Goal: Task Accomplishment & Management: Use online tool/utility

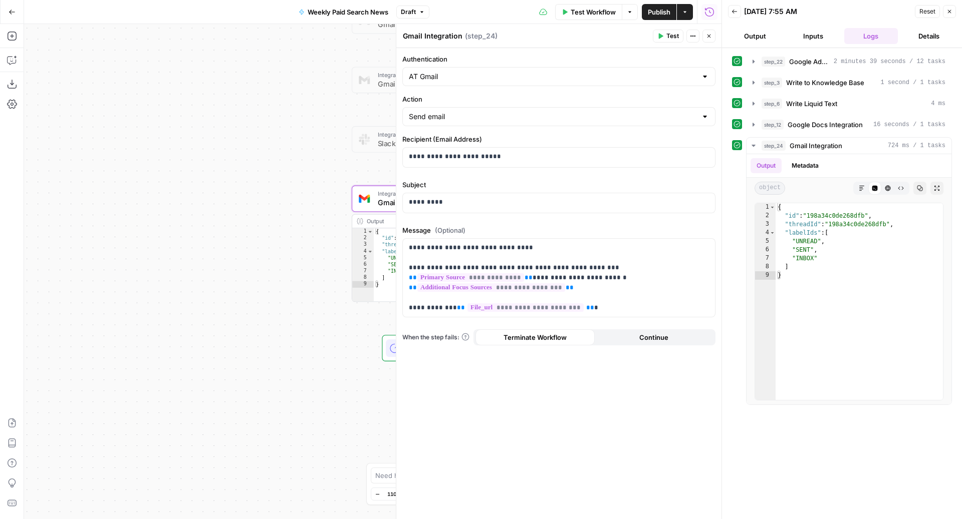
drag, startPoint x: 712, startPoint y: 37, endPoint x: 535, endPoint y: 207, distance: 245.4
click at [554, 203] on div "**********" at bounding box center [559, 271] width 326 height 495
click at [422, 11] on icon "button" at bounding box center [422, 12] width 6 height 6
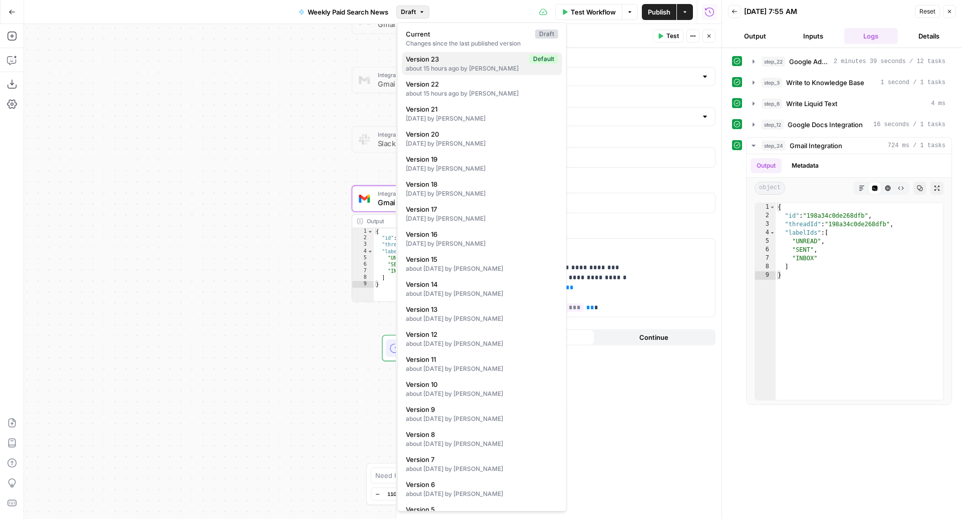
click at [425, 61] on span "Version 23" at bounding box center [465, 59] width 119 height 10
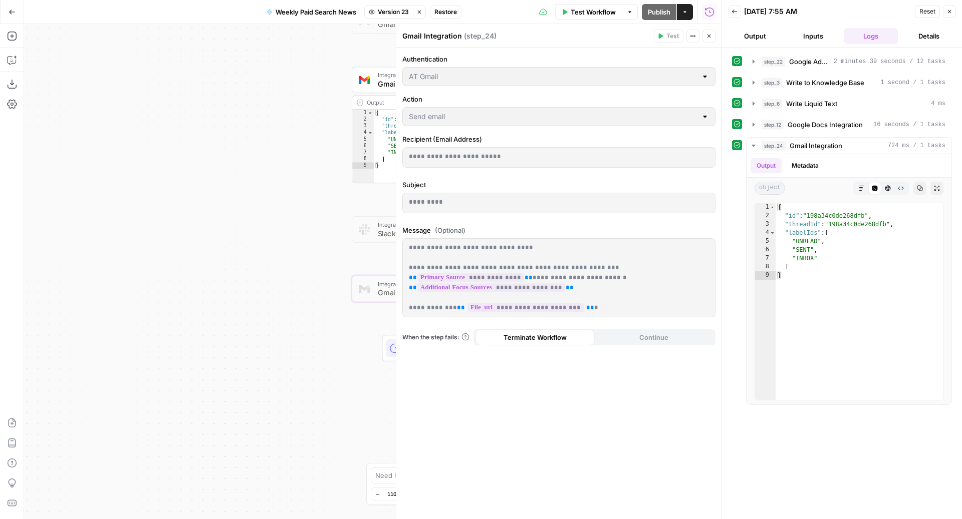
click at [197, 210] on div "Workflow Set Inputs Inputs Perplexity Deep Research Google Ads Monthly Updates …" at bounding box center [372, 271] width 697 height 495
click at [709, 35] on icon "button" at bounding box center [709, 36] width 6 height 6
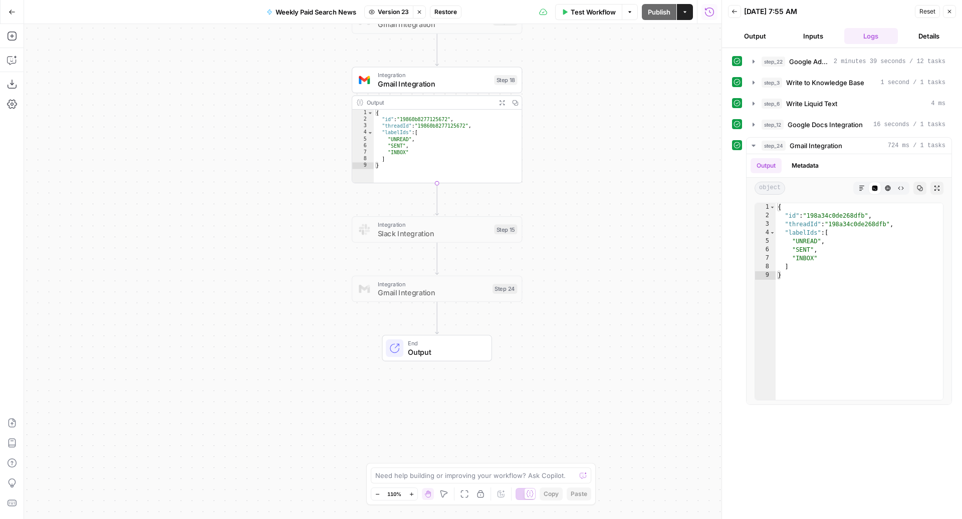
click at [435, 83] on span "Gmail Integration" at bounding box center [434, 84] width 112 height 11
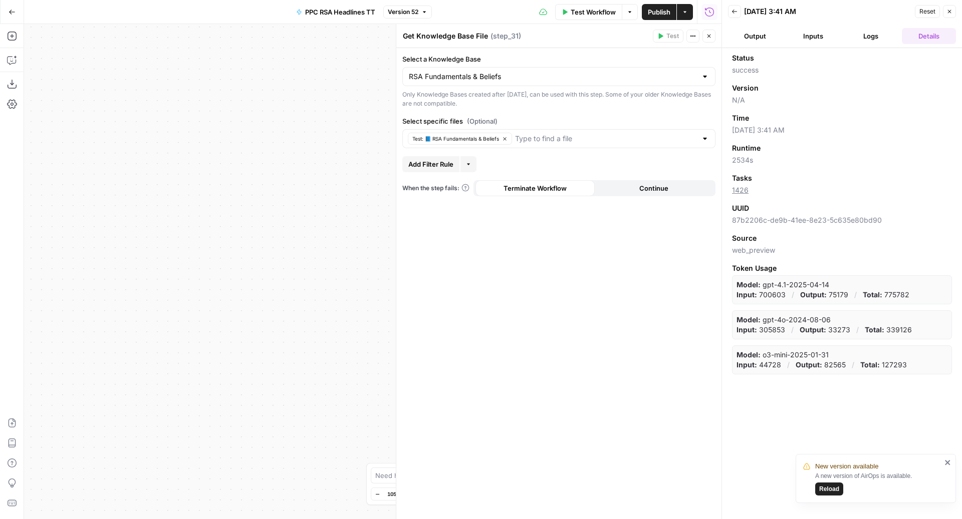
click at [831, 487] on span "Reload" at bounding box center [829, 489] width 20 height 9
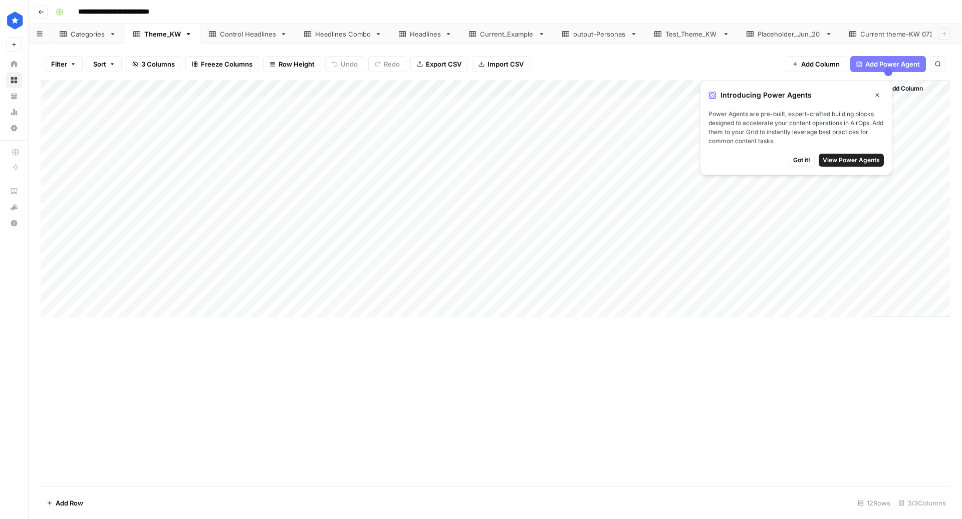
click at [877, 97] on icon "button" at bounding box center [877, 95] width 6 height 6
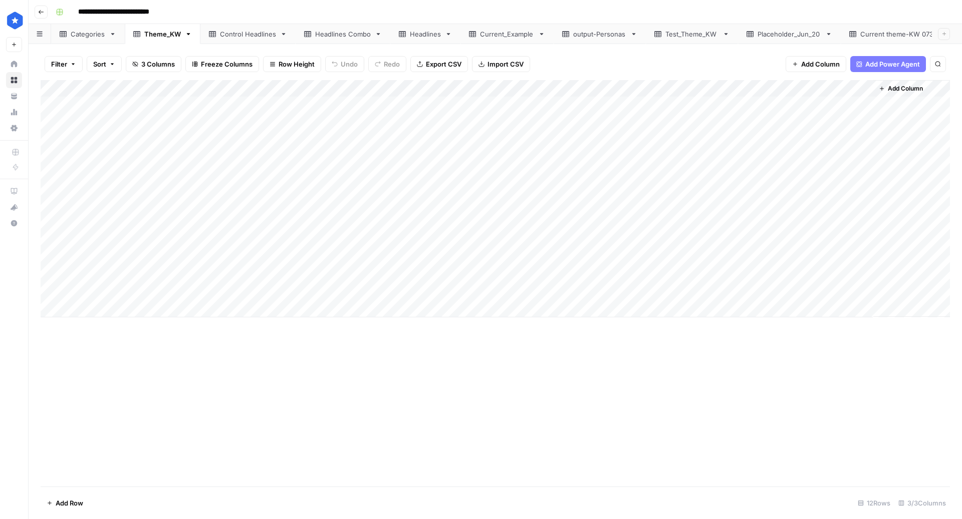
click at [916, 36] on div "Current theme-KW 0730" at bounding box center [899, 34] width 79 height 10
click at [782, 39] on link "Placeholder_Jun_20" at bounding box center [789, 34] width 103 height 20
click at [152, 34] on div "Theme_KW" at bounding box center [162, 34] width 37 height 10
click at [342, 38] on div "Headlines Combo" at bounding box center [343, 34] width 56 height 10
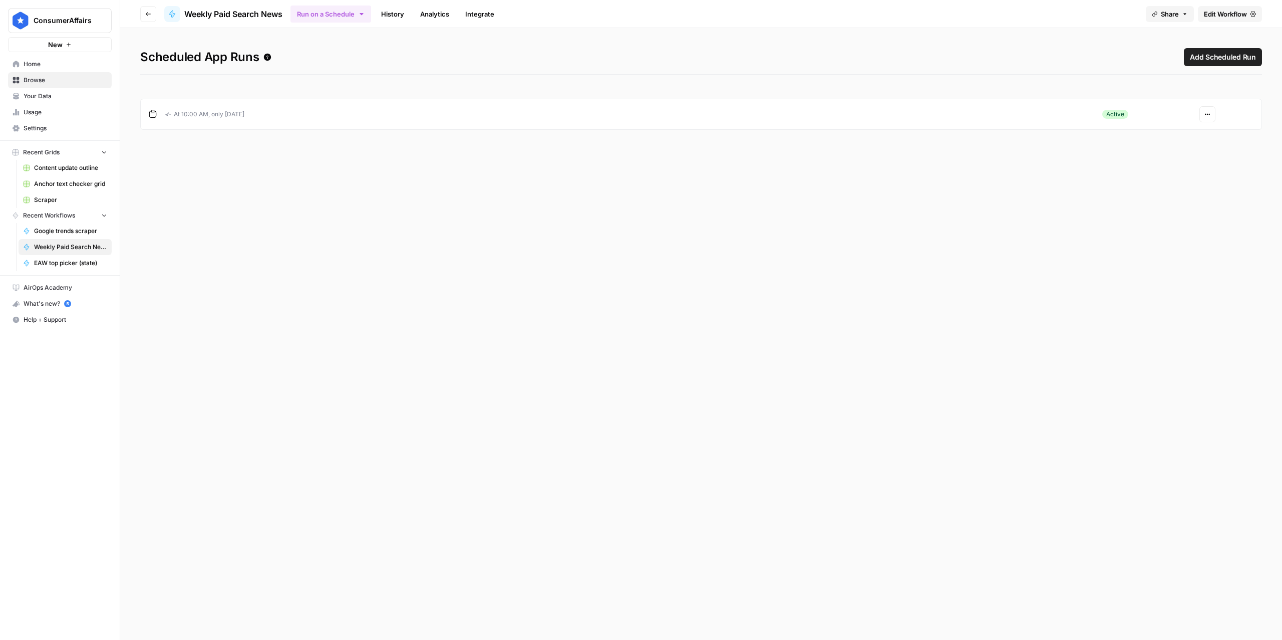
click at [609, 111] on icon "button" at bounding box center [1207, 114] width 6 height 6
click at [609, 153] on span "Edit" at bounding box center [1240, 152] width 43 height 10
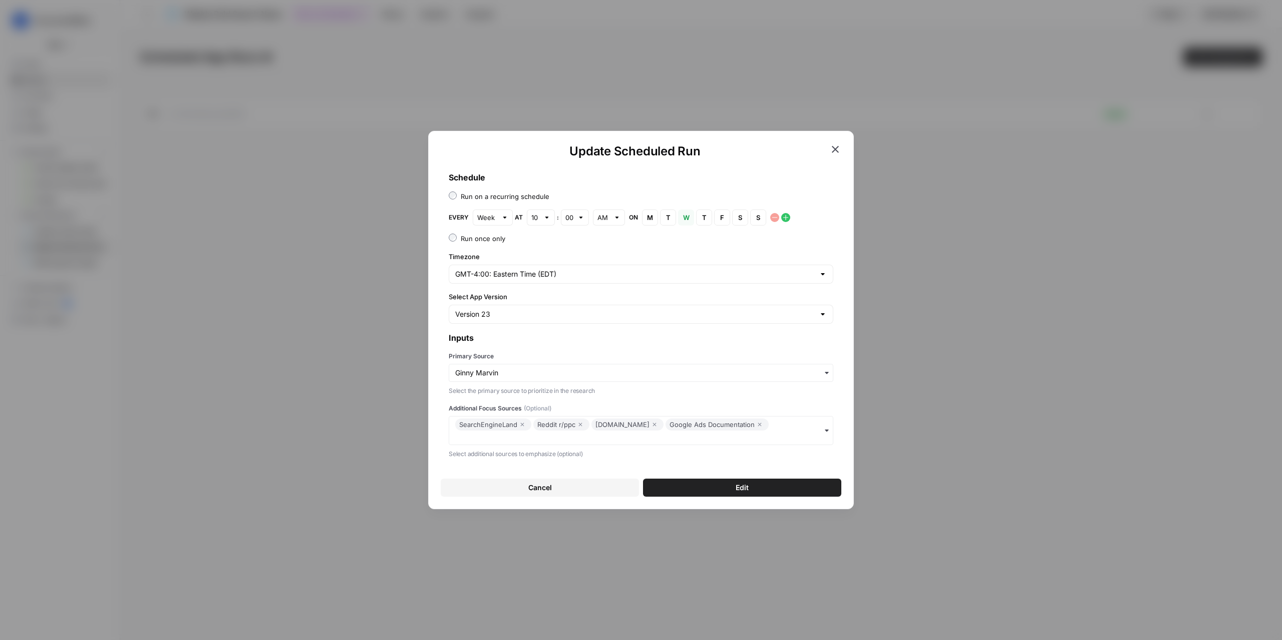
click at [609, 148] on icon "button" at bounding box center [835, 149] width 12 height 12
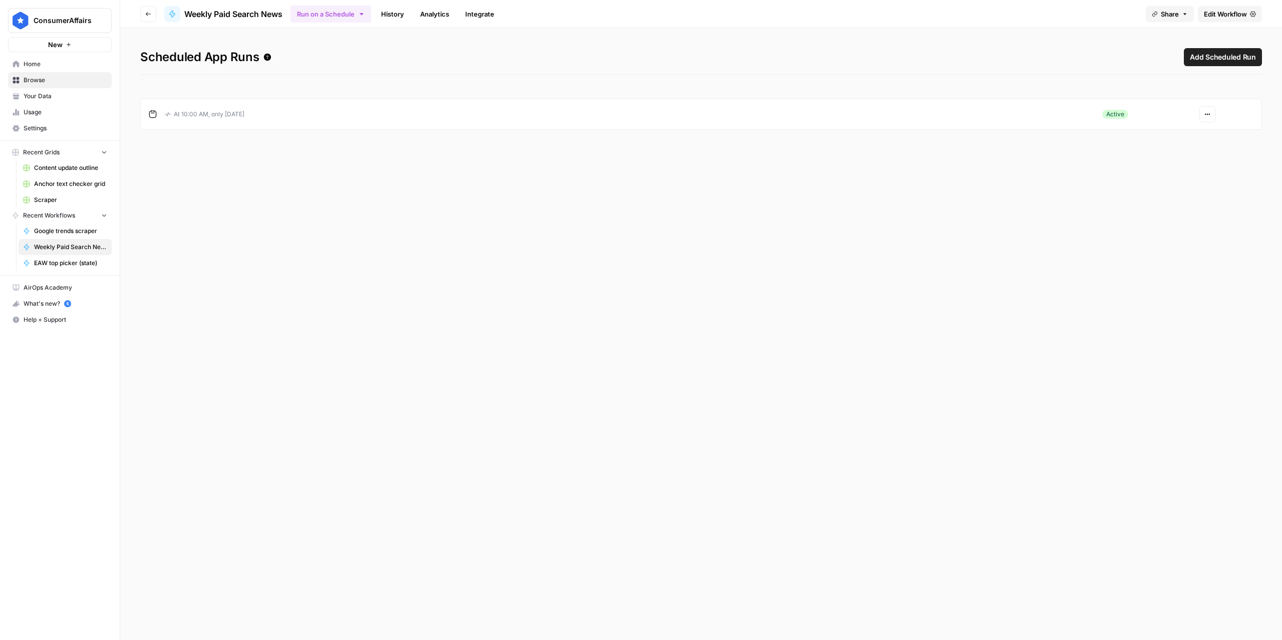
click at [609, 14] on span "Edit Workflow" at bounding box center [1225, 14] width 43 height 10
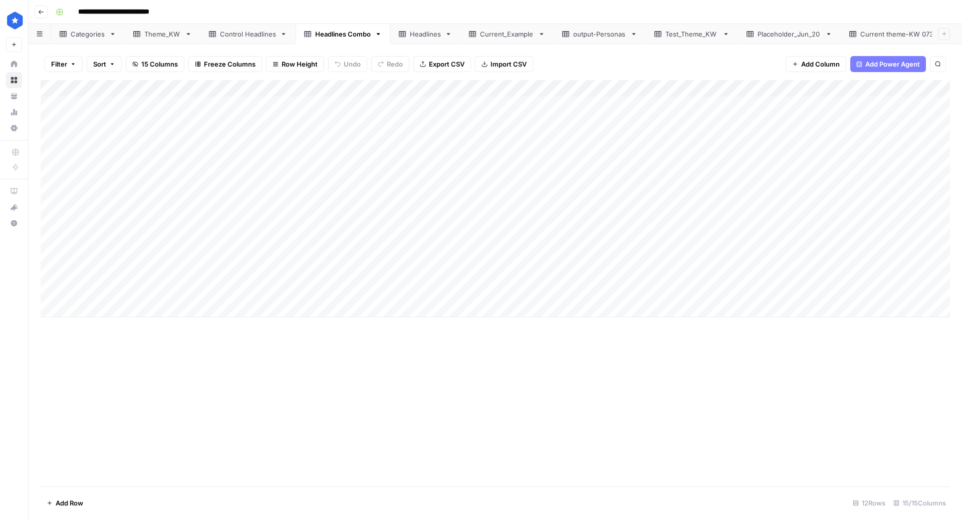
click at [893, 38] on div "Current theme-KW 0730" at bounding box center [899, 34] width 79 height 10
click at [247, 41] on link "Control Headlines" at bounding box center [247, 34] width 95 height 20
click at [333, 31] on div "Headlines Combo" at bounding box center [343, 34] width 56 height 10
type input "**********"
drag, startPoint x: 81, startPoint y: 167, endPoint x: 83, endPoint y: 253, distance: 86.2
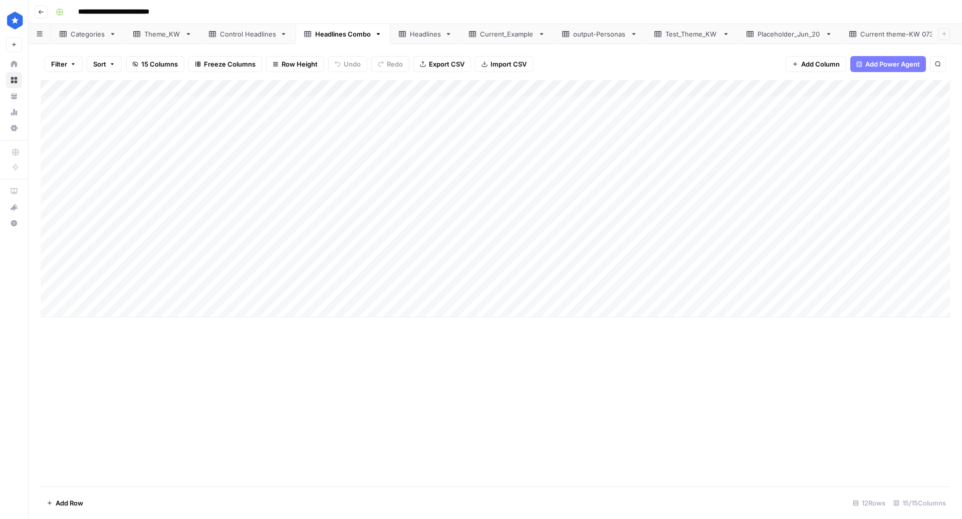
click at [83, 253] on div "Add Column" at bounding box center [495, 198] width 909 height 237
